Goal: Task Accomplishment & Management: Use online tool/utility

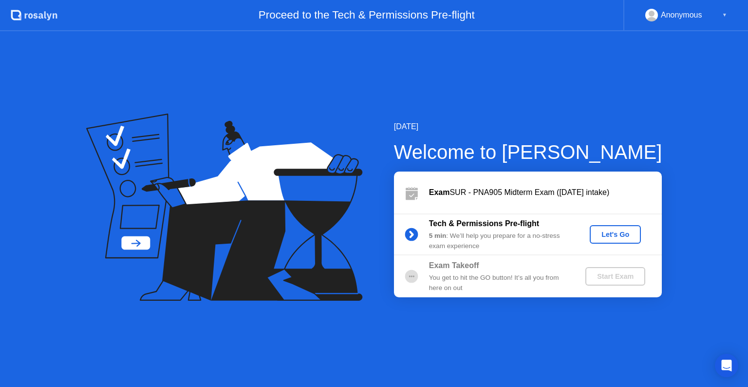
click at [613, 236] on div "Let's Go" at bounding box center [614, 234] width 43 height 8
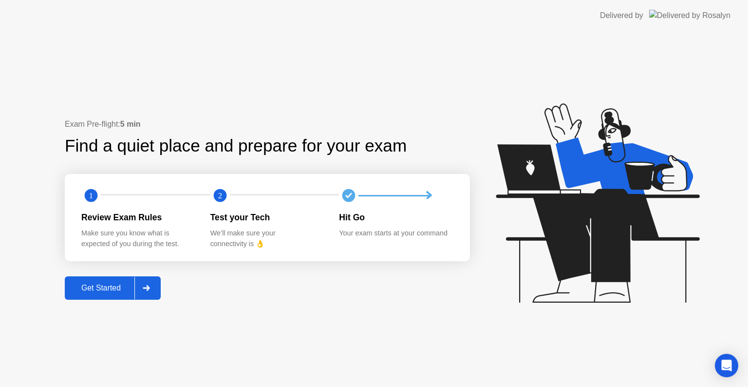
click at [149, 286] on icon at bounding box center [146, 288] width 7 height 6
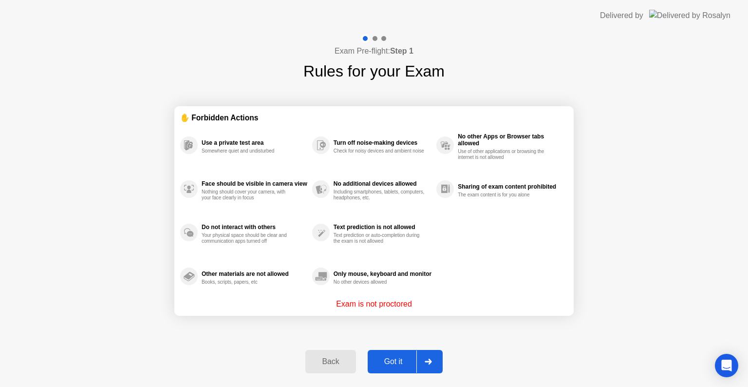
click at [426, 359] on icon at bounding box center [427, 361] width 7 height 6
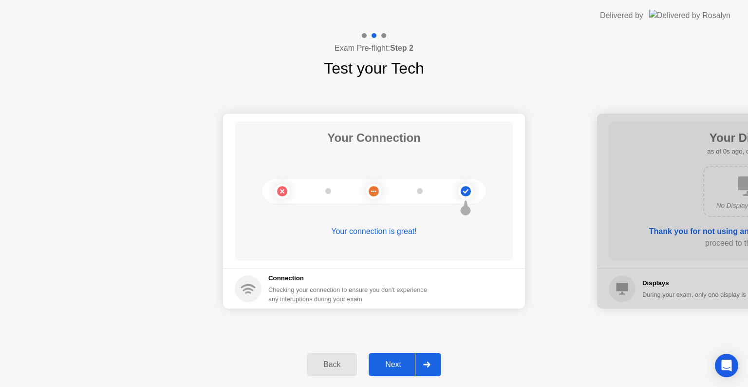
click at [426, 359] on div at bounding box center [426, 364] width 23 height 22
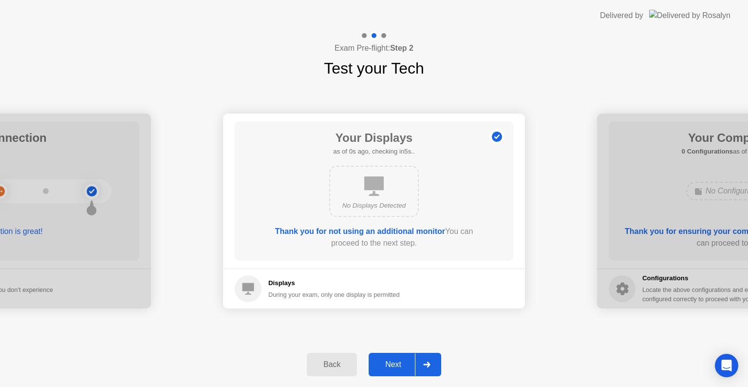
click at [426, 359] on div at bounding box center [426, 364] width 23 height 22
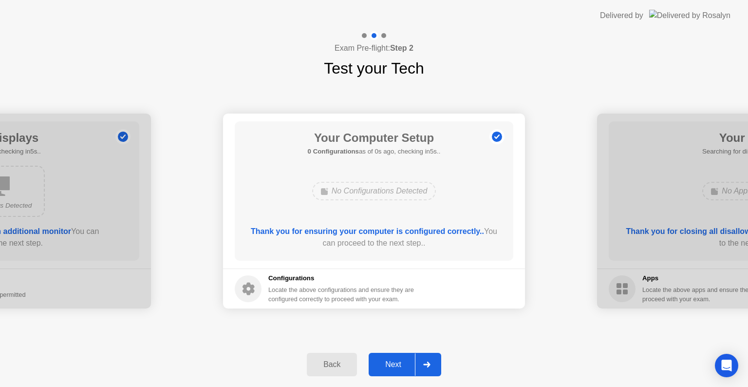
click at [426, 359] on div at bounding box center [426, 364] width 23 height 22
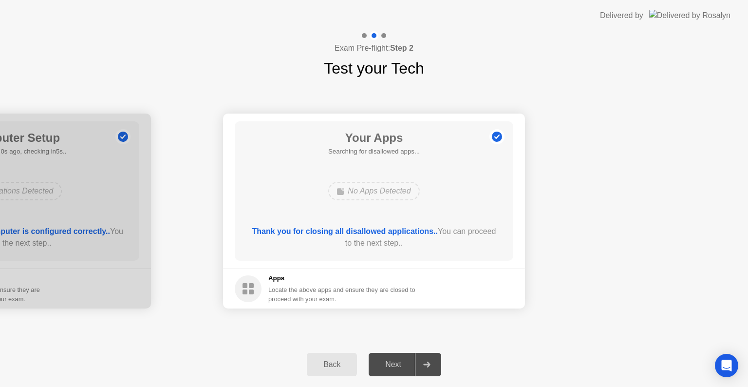
click at [426, 359] on div at bounding box center [426, 364] width 23 height 22
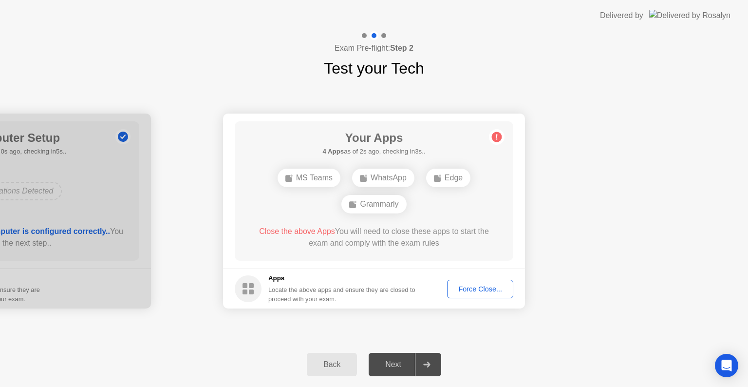
click at [481, 297] on button "Force Close..." at bounding box center [480, 288] width 66 height 18
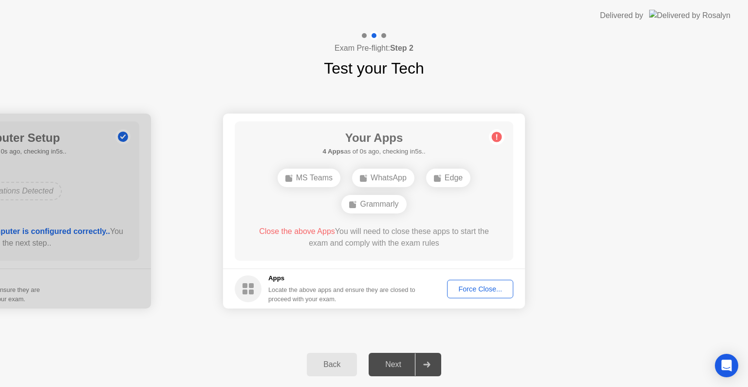
click at [479, 290] on div "Force Close..." at bounding box center [479, 289] width 59 height 8
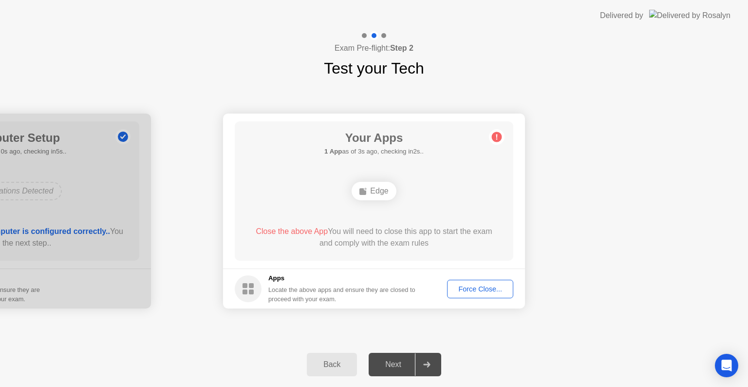
click at [485, 285] on div "Force Close..." at bounding box center [479, 289] width 59 height 8
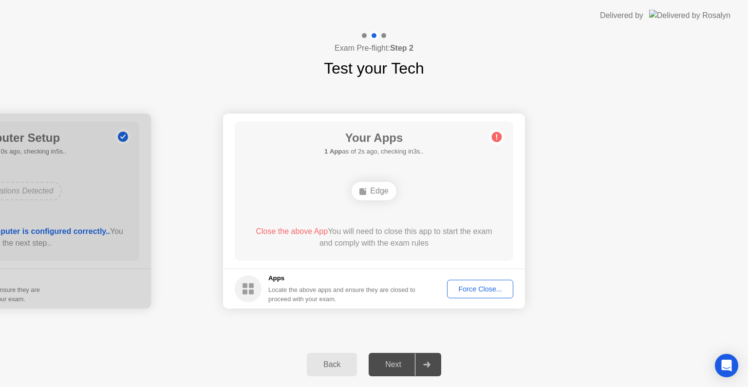
click at [494, 285] on div "Force Close..." at bounding box center [479, 289] width 59 height 8
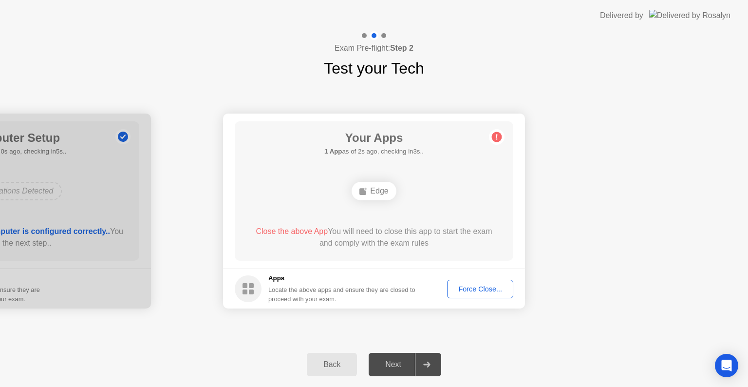
click at [471, 285] on div "Force Close..." at bounding box center [479, 289] width 59 height 8
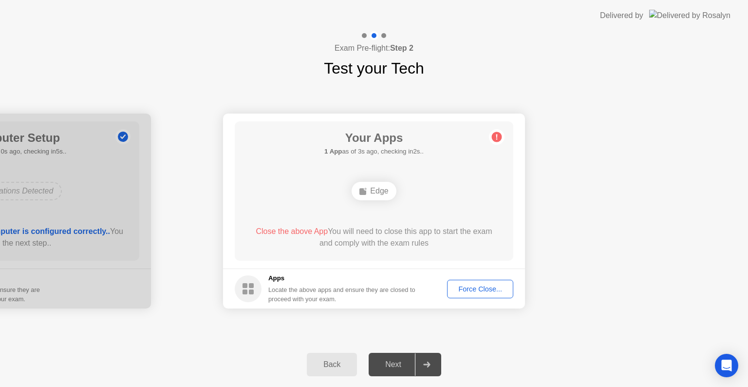
click at [485, 292] on div "Force Close..." at bounding box center [479, 289] width 59 height 8
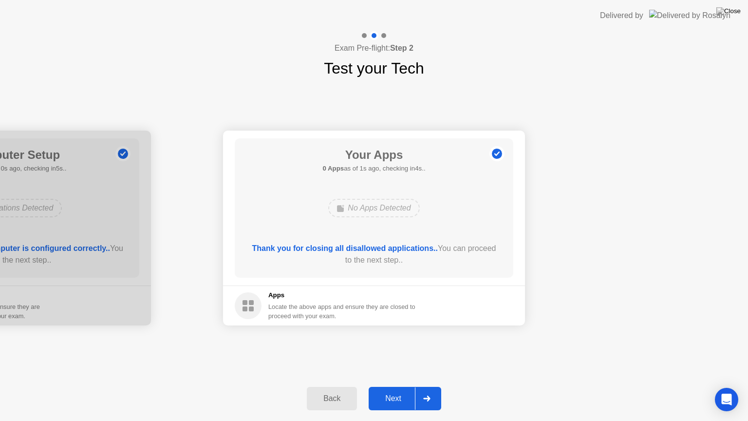
click at [425, 386] on div at bounding box center [426, 398] width 23 height 22
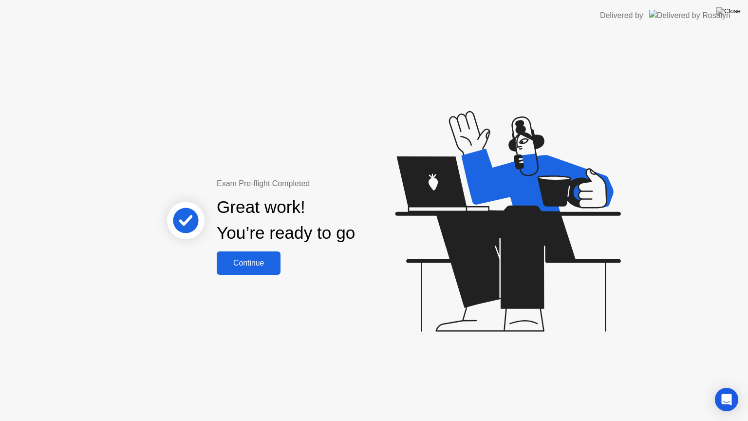
click at [260, 261] on div "Continue" at bounding box center [249, 262] width 58 height 9
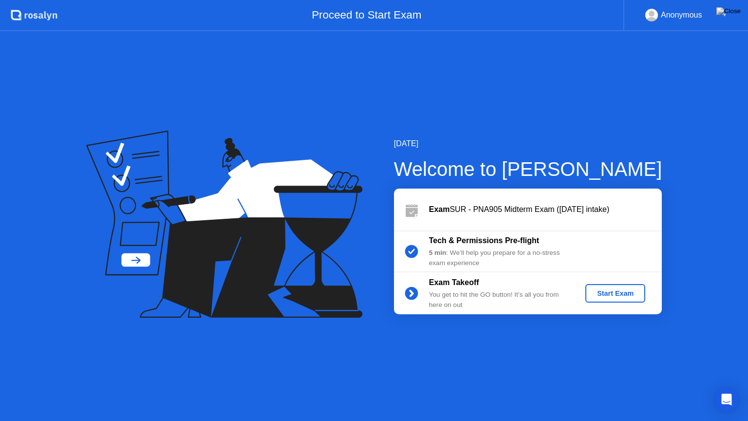
click at [624, 292] on div "Start Exam" at bounding box center [615, 293] width 52 height 8
